Goal: Task Accomplishment & Management: Complete application form

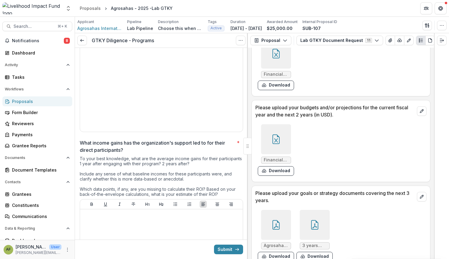
scroll to position [104, 0]
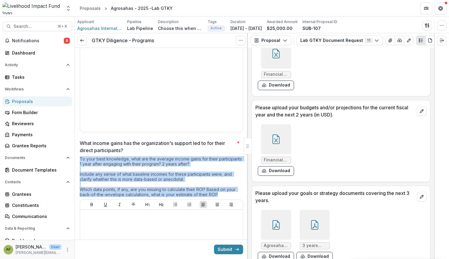
drag, startPoint x: 219, startPoint y: 194, endPoint x: 78, endPoint y: 160, distance: 145.0
copy div "To your best knowledge, what are the average income gains for their participant…"
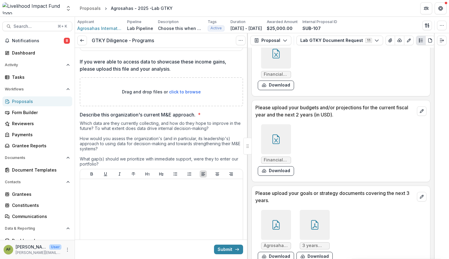
scroll to position [367, 0]
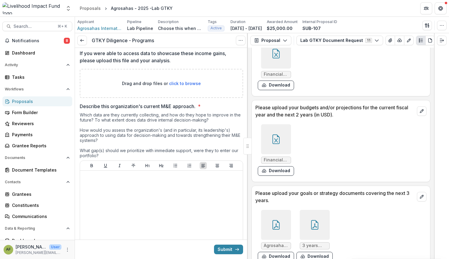
click at [99, 155] on div "Which data are they currently collecting, and how do they hope to improve in th…" at bounding box center [161, 136] width 163 height 48
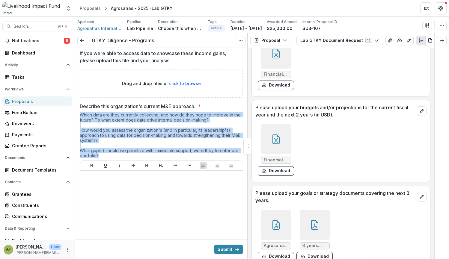
drag, startPoint x: 80, startPoint y: 115, endPoint x: 103, endPoint y: 156, distance: 47.0
click at [103, 156] on div "Which data are they currently collecting, and how do they hope to improve in th…" at bounding box center [161, 136] width 163 height 48
copy div "Which data are they currently collecting, and how do they hope to improve in th…"
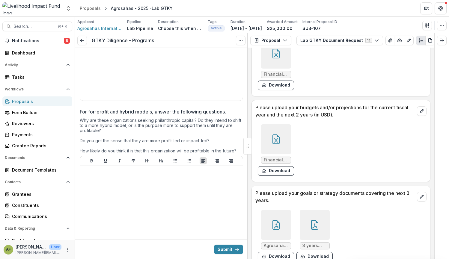
scroll to position [533, 0]
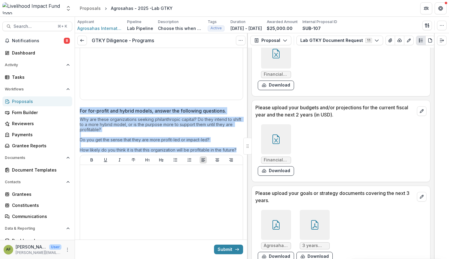
drag, startPoint x: 80, startPoint y: 110, endPoint x: 240, endPoint y: 150, distance: 164.8
click at [240, 150] on div "For for-profit and hybrid models, answer the following questions. Why are these…" at bounding box center [161, 184] width 163 height 155
copy div "For for-profit and hybrid models, answer the following questions. Why are these…"
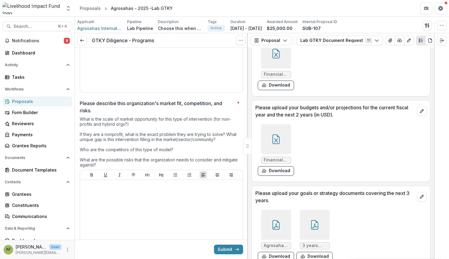
scroll to position [700, 0]
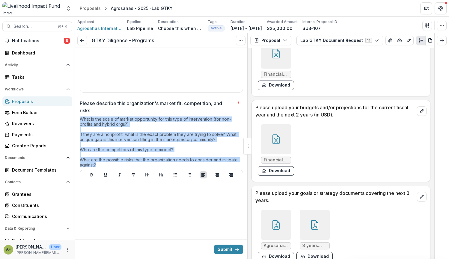
drag, startPoint x: 80, startPoint y: 119, endPoint x: 96, endPoint y: 164, distance: 47.7
click at [96, 164] on div "What is the scale of market opportunity for this type of intervention (for non-…" at bounding box center [161, 143] width 163 height 53
copy div "What is the scale of market opportunity for this type of intervention (for non-…"
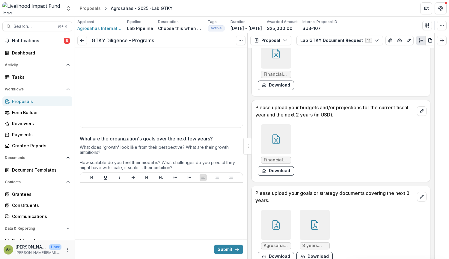
scroll to position [849, 0]
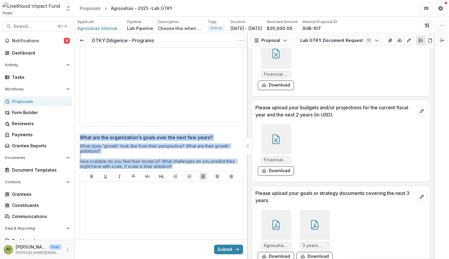
drag, startPoint x: 175, startPoint y: 166, endPoint x: 78, endPoint y: 133, distance: 102.1
copy div "What are the organization's goals over the next few years? What does 'growth' l…"
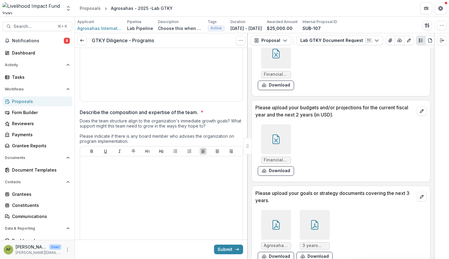
scroll to position [1033, 0]
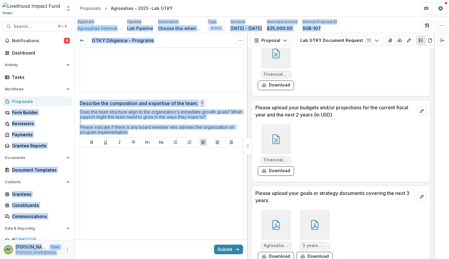
drag, startPoint x: 130, startPoint y: 133, endPoint x: 73, endPoint y: 102, distance: 65.5
click at [73, 102] on main "**********" at bounding box center [224, 138] width 449 height 243
click at [101, 109] on div "Does the team structure align to the organization's immediate growth goals? Wha…" at bounding box center [161, 123] width 163 height 28
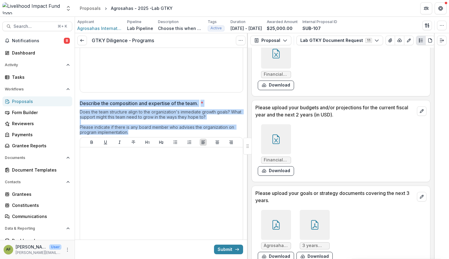
drag, startPoint x: 87, startPoint y: 105, endPoint x: 151, endPoint y: 139, distance: 72.3
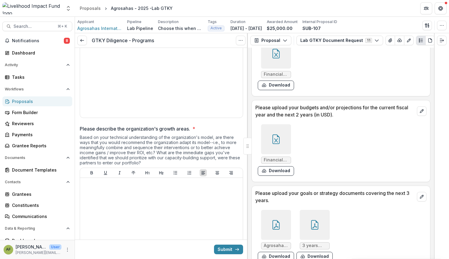
scroll to position [1158, 0]
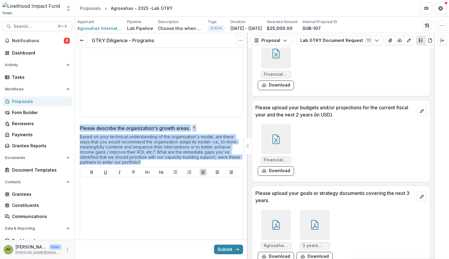
drag, startPoint x: 142, startPoint y: 163, endPoint x: 80, endPoint y: 129, distance: 71.2
click at [80, 129] on div "Please describe the organization's growth areas. * Based on your technical unde…" at bounding box center [161, 200] width 163 height 150
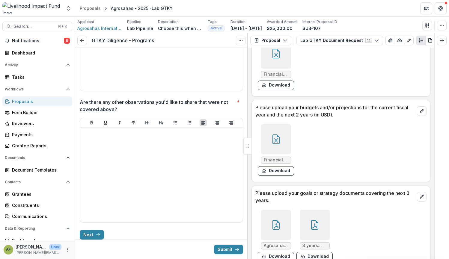
scroll to position [1354, 0]
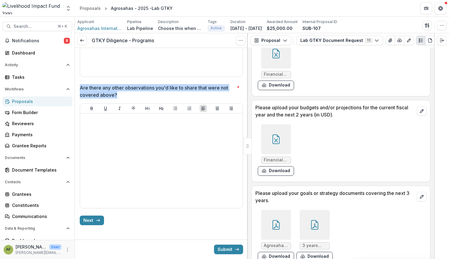
drag, startPoint x: 111, startPoint y: 93, endPoint x: 79, endPoint y: 88, distance: 32.2
copy p "Are there any other observations you'd like to share that were not covered abov…"
click at [119, 95] on p "Are there any other observations you'd like to share that were not covered abov…" at bounding box center [157, 91] width 155 height 14
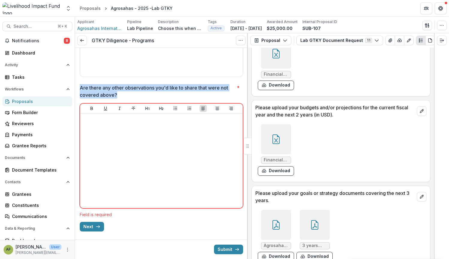
drag, startPoint x: 116, startPoint y: 94, endPoint x: 79, endPoint y: 89, distance: 37.3
click at [80, 89] on p "Are there any other observations you'd like to share that were not covered abov…" at bounding box center [157, 91] width 155 height 14
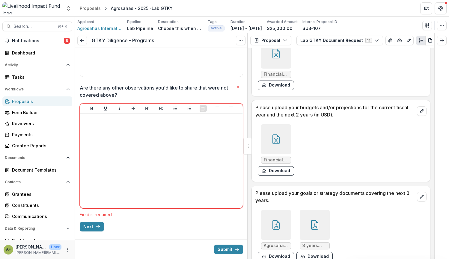
click at [110, 91] on p "Are there any other observations you'd like to share that were not covered abov…" at bounding box center [157, 91] width 155 height 14
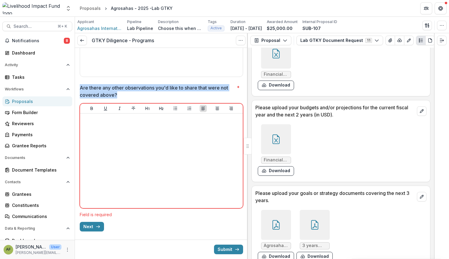
drag, startPoint x: 81, startPoint y: 87, endPoint x: 116, endPoint y: 94, distance: 35.8
click at [116, 94] on p "Are there any other observations you'd like to share that were not covered abov…" at bounding box center [157, 91] width 155 height 14
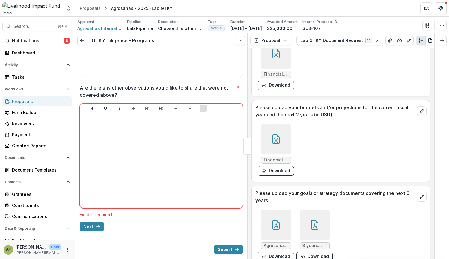
drag, startPoint x: 145, startPoint y: 94, endPoint x: 114, endPoint y: 93, distance: 31.2
click at [141, 94] on p "Are there any other observations you'd like to share that were not covered abov…" at bounding box center [157, 91] width 155 height 14
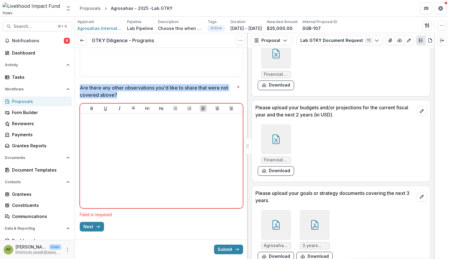
drag, startPoint x: 116, startPoint y: 95, endPoint x: 77, endPoint y: 88, distance: 39.3
copy p "Are there any other observations you'd like to share that were not covered abov…"
